Goal: Information Seeking & Learning: Understand process/instructions

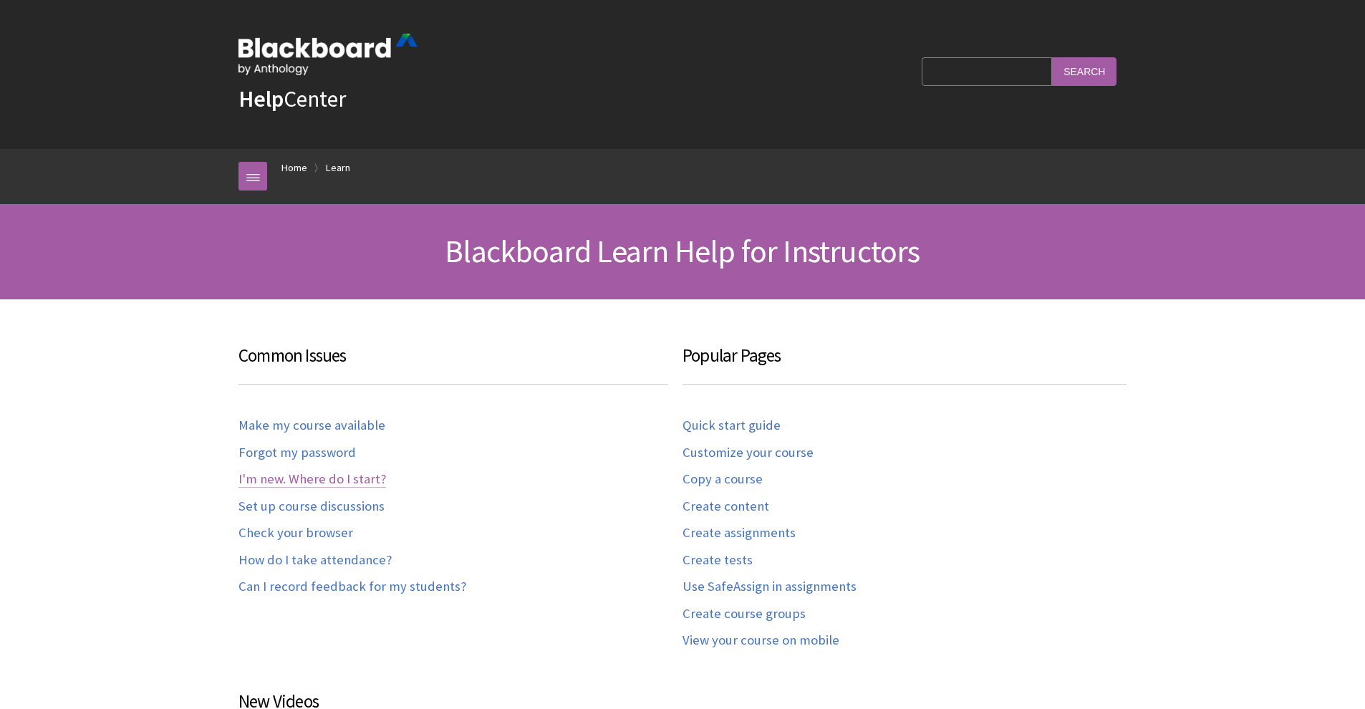
click at [359, 476] on link "I'm new. Where do I start?" at bounding box center [313, 479] width 148 height 16
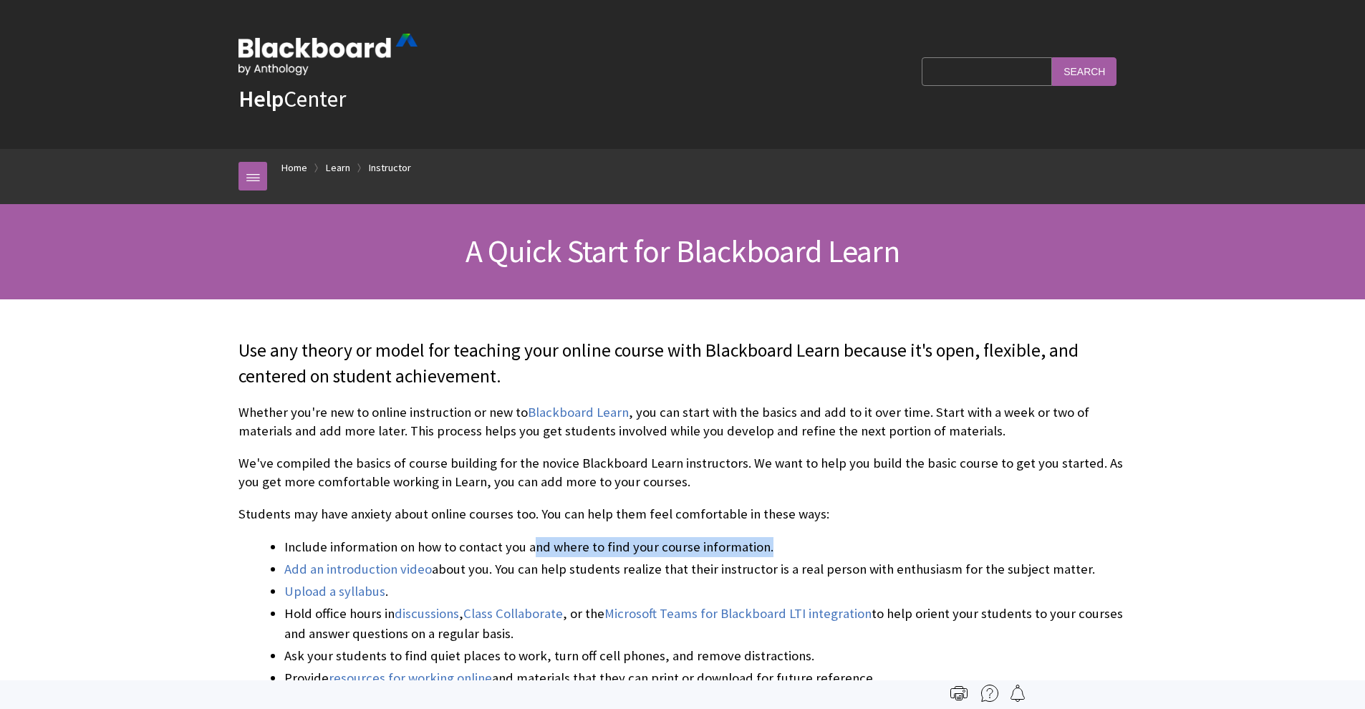
drag, startPoint x: 531, startPoint y: 549, endPoint x: 785, endPoint y: 547, distance: 254.3
click at [785, 547] on li "Include information on how to contact you and where to find your course informa…" at bounding box center [705, 547] width 842 height 20
click at [560, 510] on p "Students may have anxiety about online courses too. You can help them feel comf…" at bounding box center [683, 514] width 888 height 19
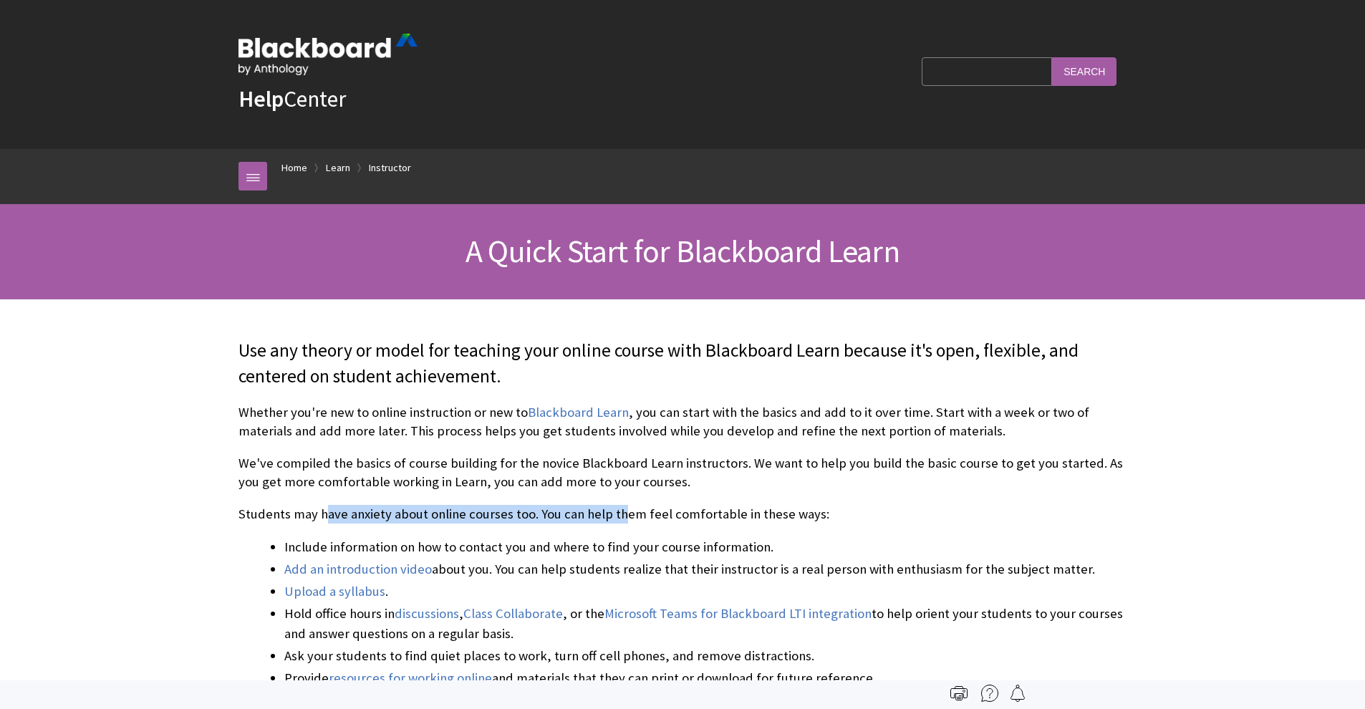
drag, startPoint x: 325, startPoint y: 503, endPoint x: 617, endPoint y: 518, distance: 291.9
click at [617, 518] on p "Students may have anxiety about online courses too. You can help them feel comf…" at bounding box center [683, 514] width 888 height 19
click at [625, 515] on p "Students may have anxiety about online courses too. You can help them feel comf…" at bounding box center [683, 514] width 888 height 19
drag, startPoint x: 398, startPoint y: 501, endPoint x: 598, endPoint y: 511, distance: 200.9
click at [569, 511] on p "Students may have anxiety about online courses too. You can help them feel comf…" at bounding box center [683, 514] width 888 height 19
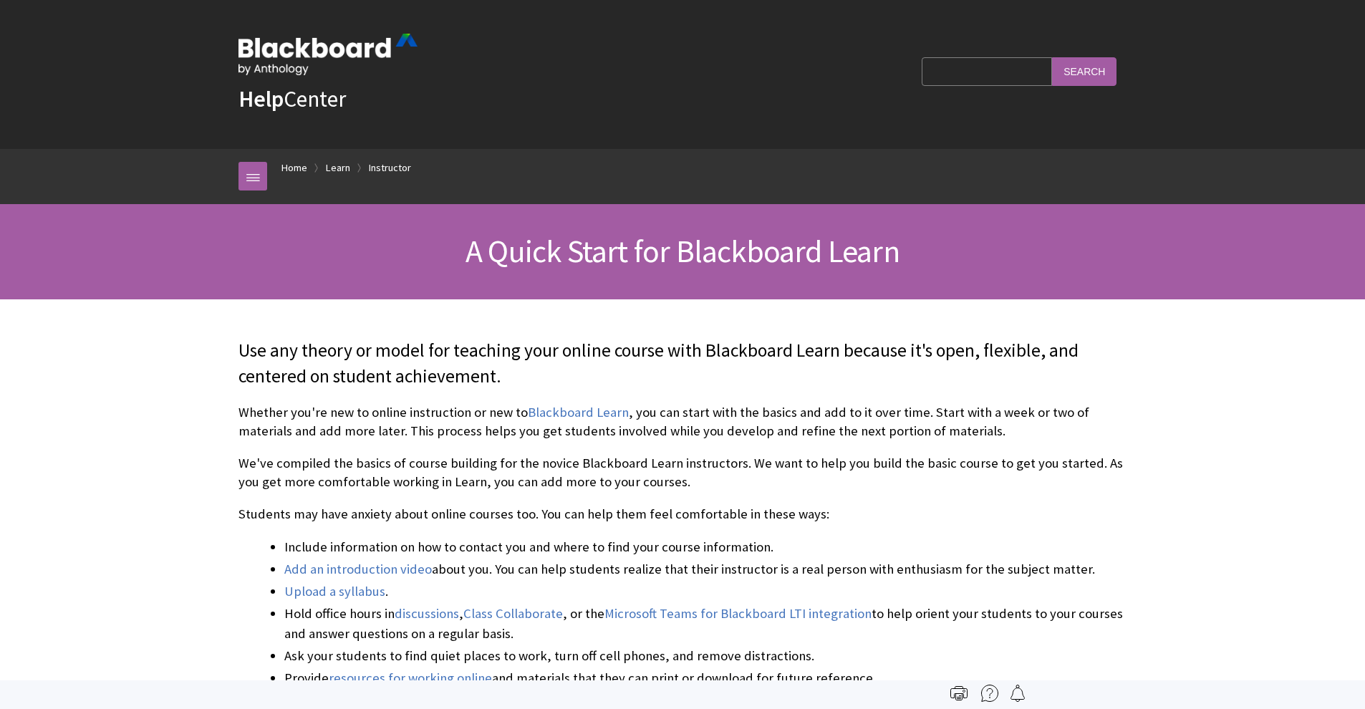
click at [601, 512] on p "Students may have anxiety about online courses too. You can help them feel comf…" at bounding box center [683, 514] width 888 height 19
drag, startPoint x: 328, startPoint y: 514, endPoint x: 668, endPoint y: 515, distance: 339.6
click at [668, 515] on p "Students may have anxiety about online courses too. You can help them feel comf…" at bounding box center [683, 514] width 888 height 19
click at [679, 519] on p "Students may have anxiety about online courses too. You can help them feel comf…" at bounding box center [683, 514] width 888 height 19
